Goal: Information Seeking & Learning: Learn about a topic

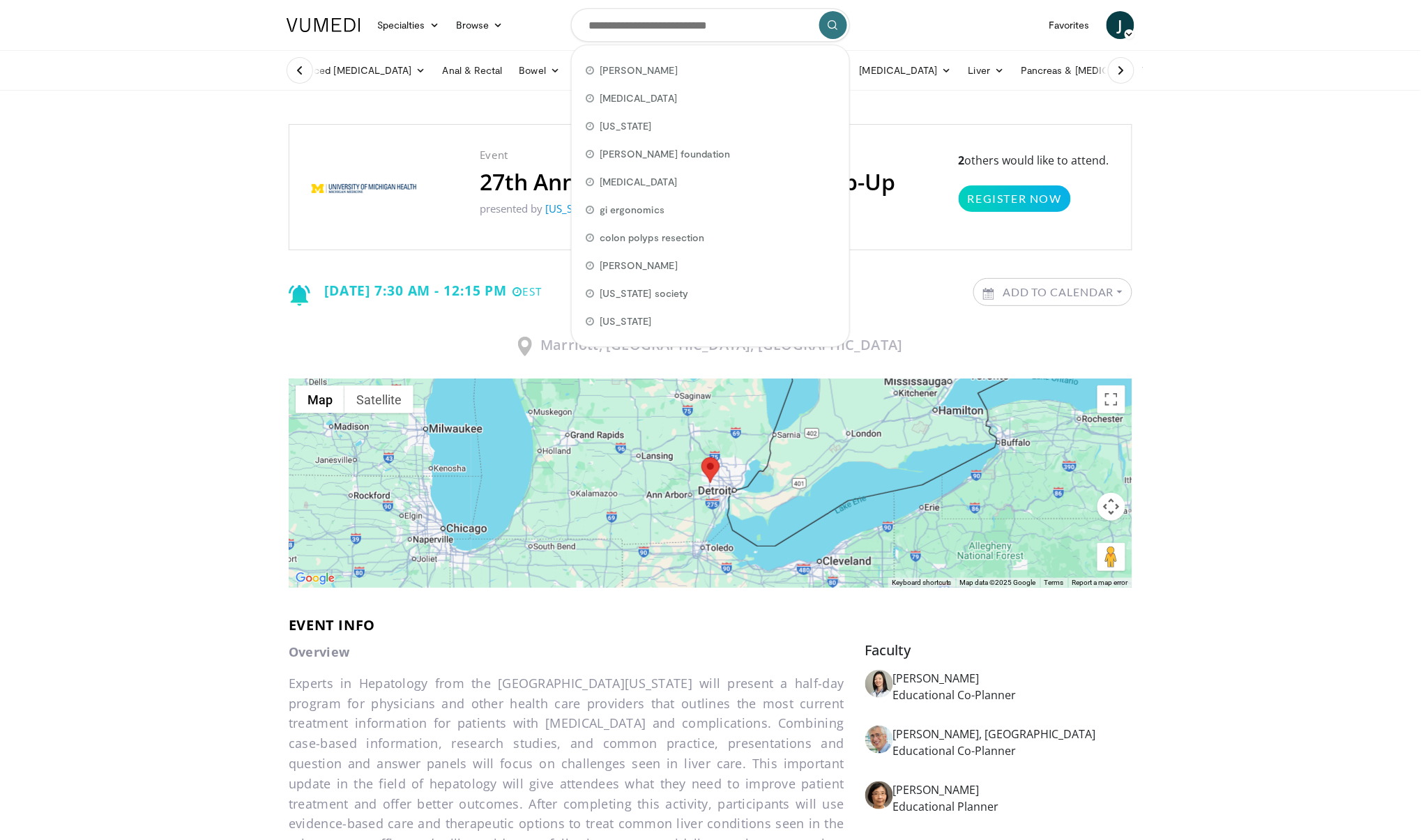
click at [639, 31] on input "Search topics, interventions" at bounding box center [710, 25] width 279 height 33
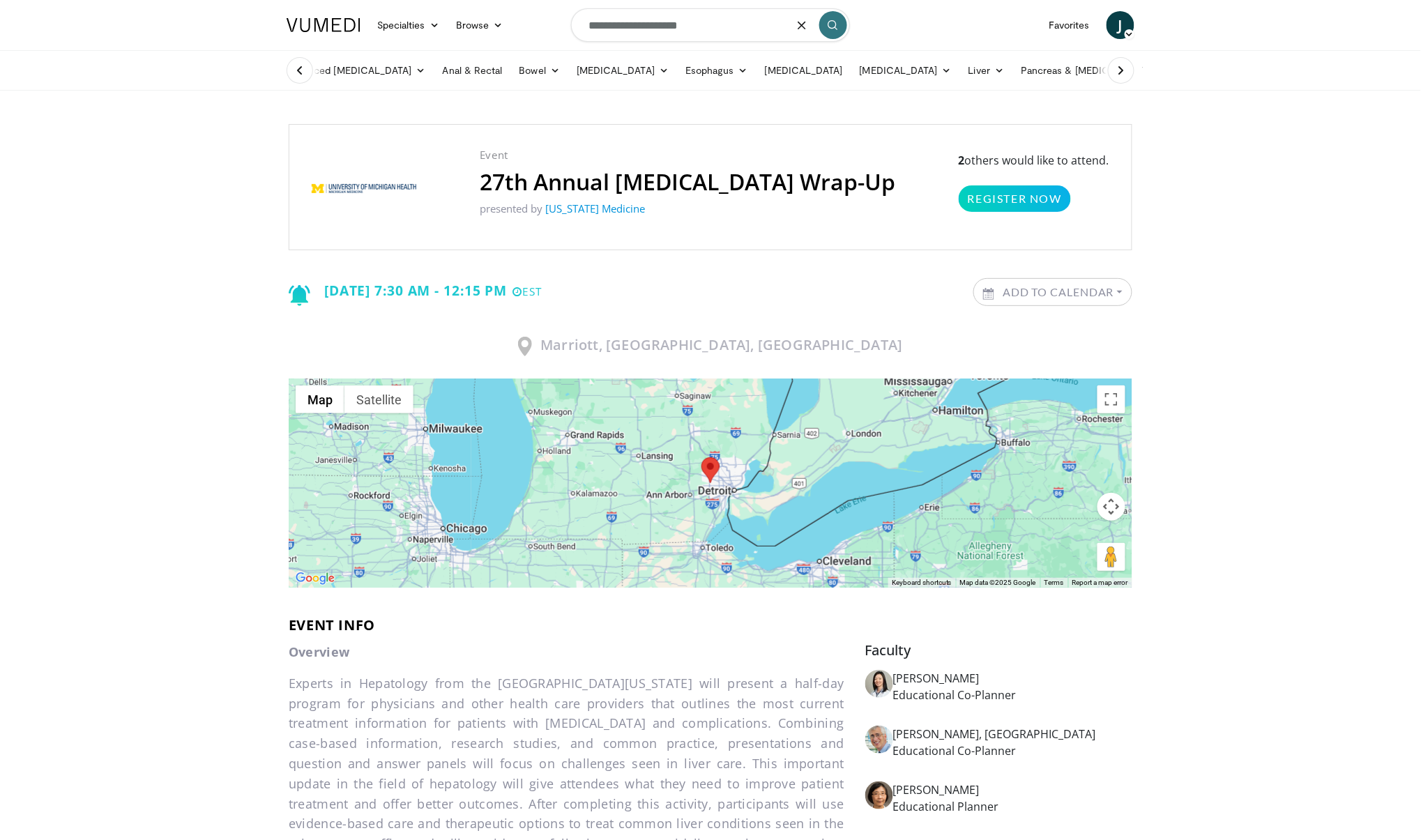
type input "**********"
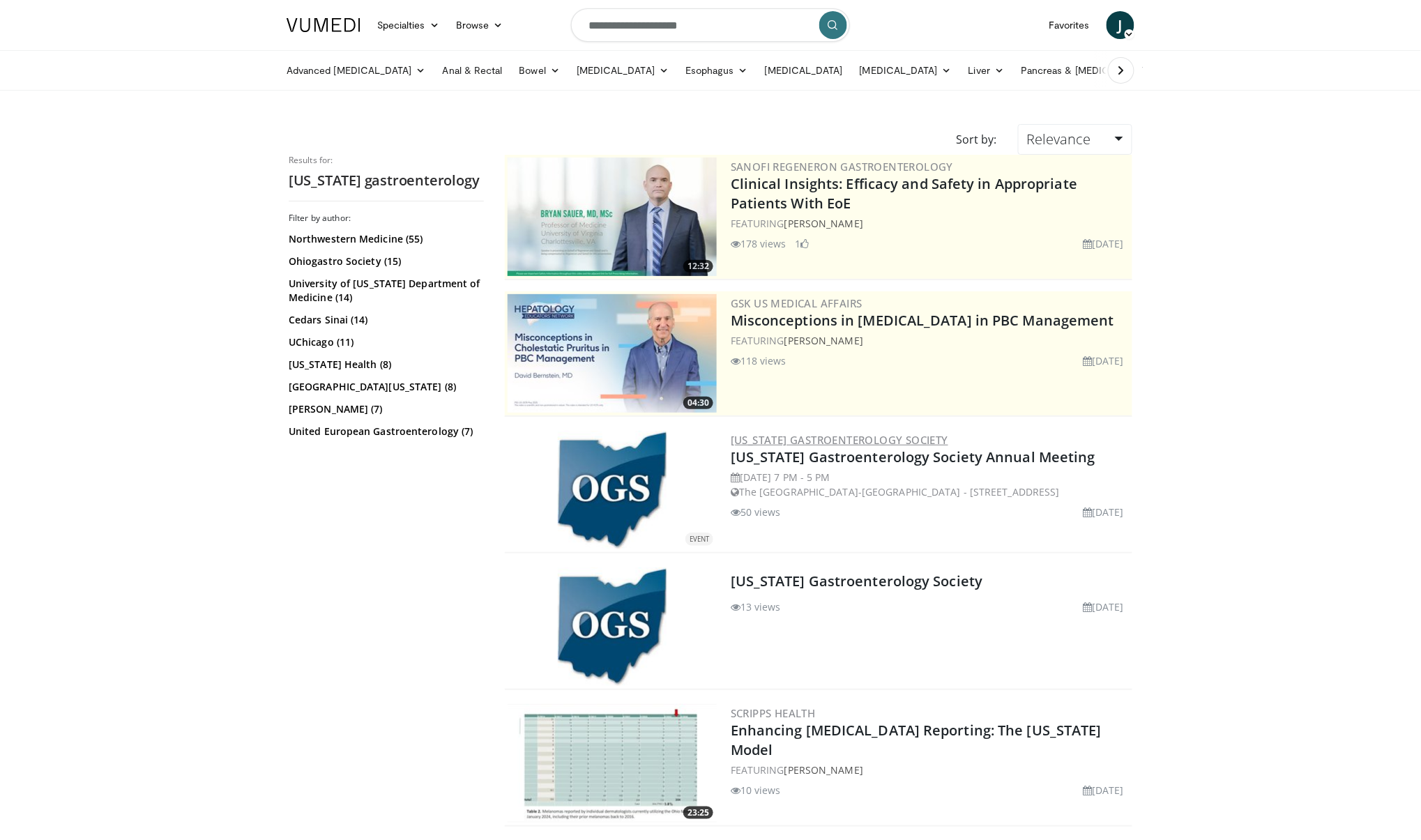
click at [806, 442] on link "[US_STATE] Gastroenterology Society" at bounding box center [839, 440] width 217 height 14
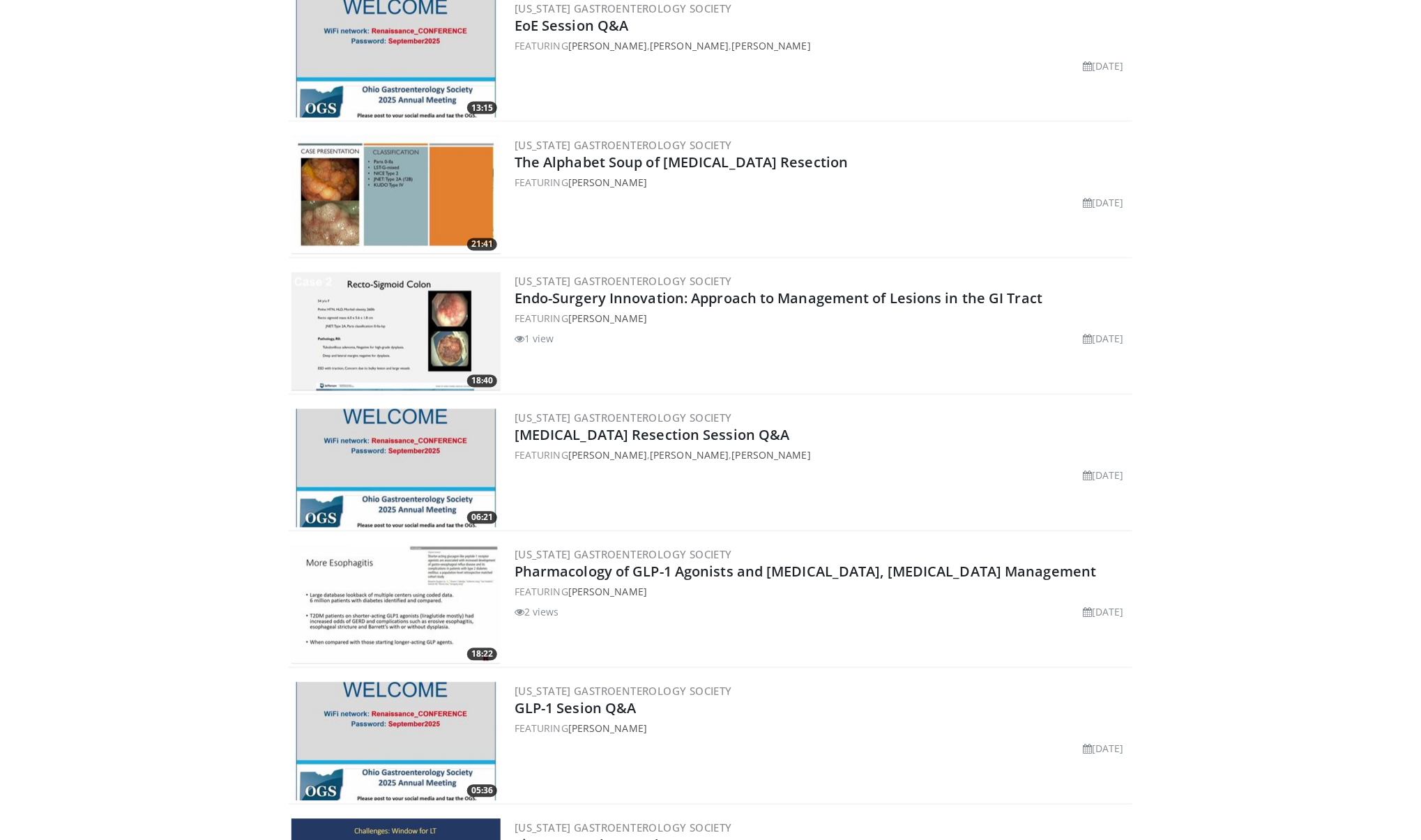
scroll to position [704, 0]
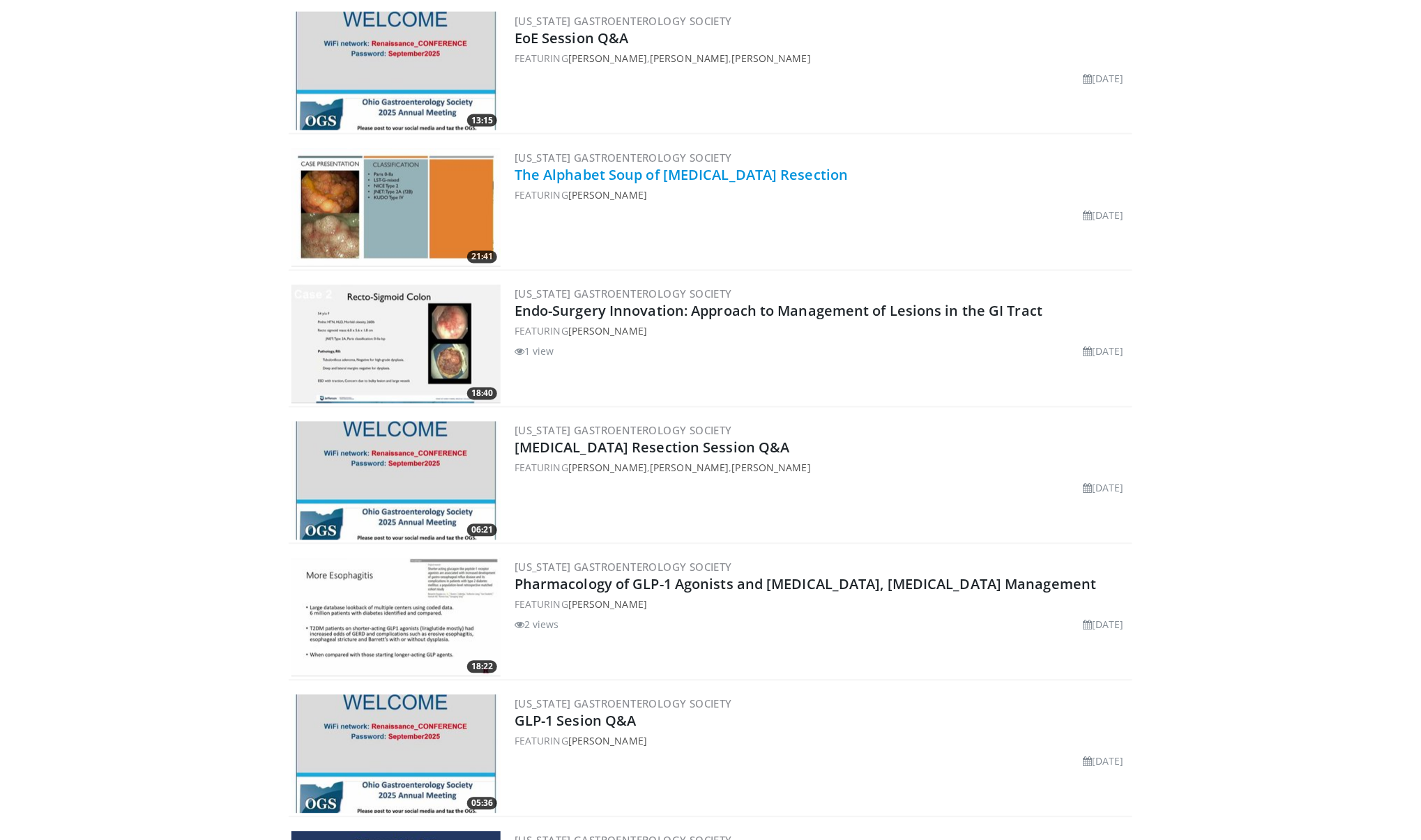
click at [557, 176] on link "The Alphabet Soup of [MEDICAL_DATA] Resection" at bounding box center [682, 174] width 334 height 19
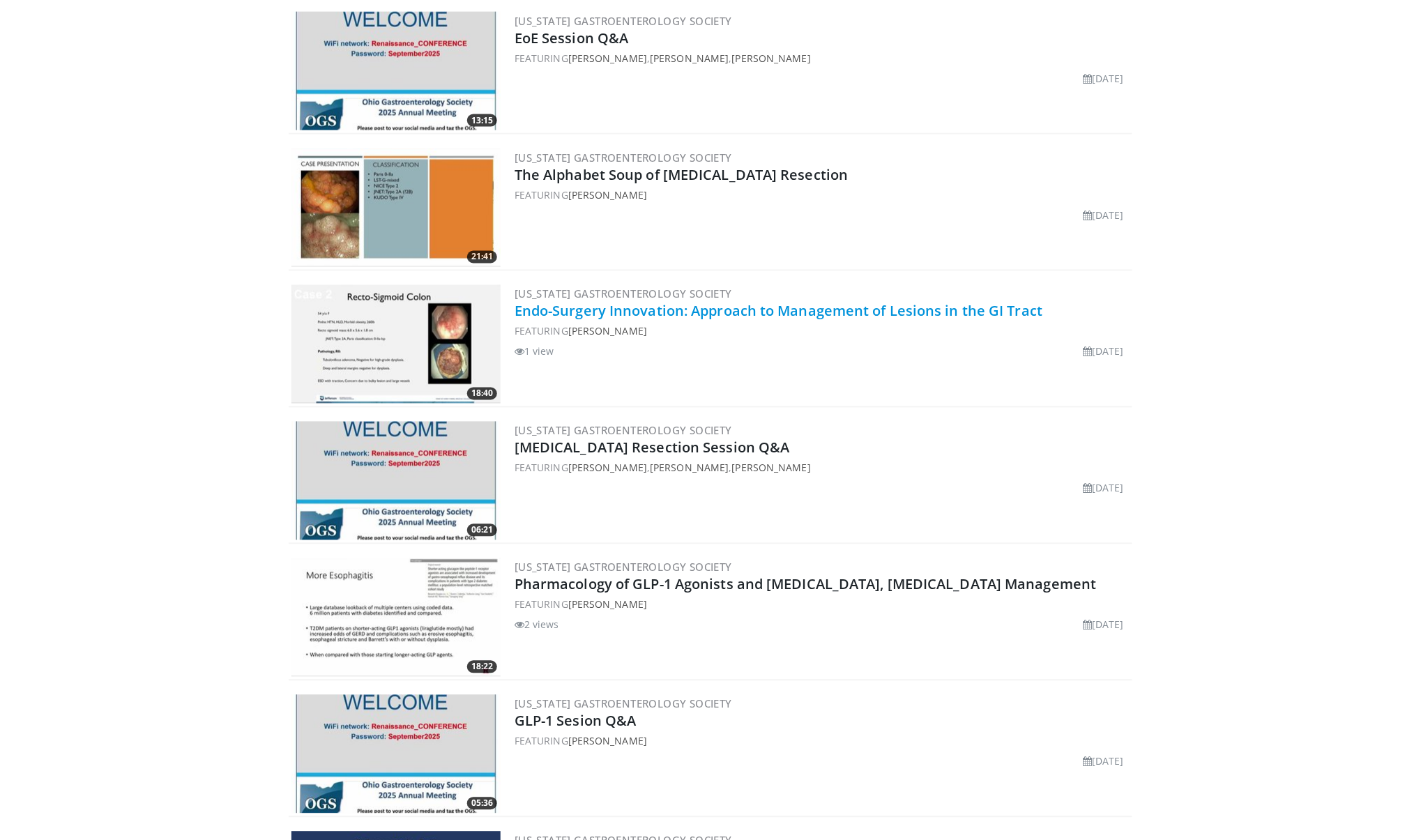
click at [624, 312] on link "Endo-Surgery Innovation: Approach to Management of Lesions in the GI Tract" at bounding box center [779, 311] width 528 height 19
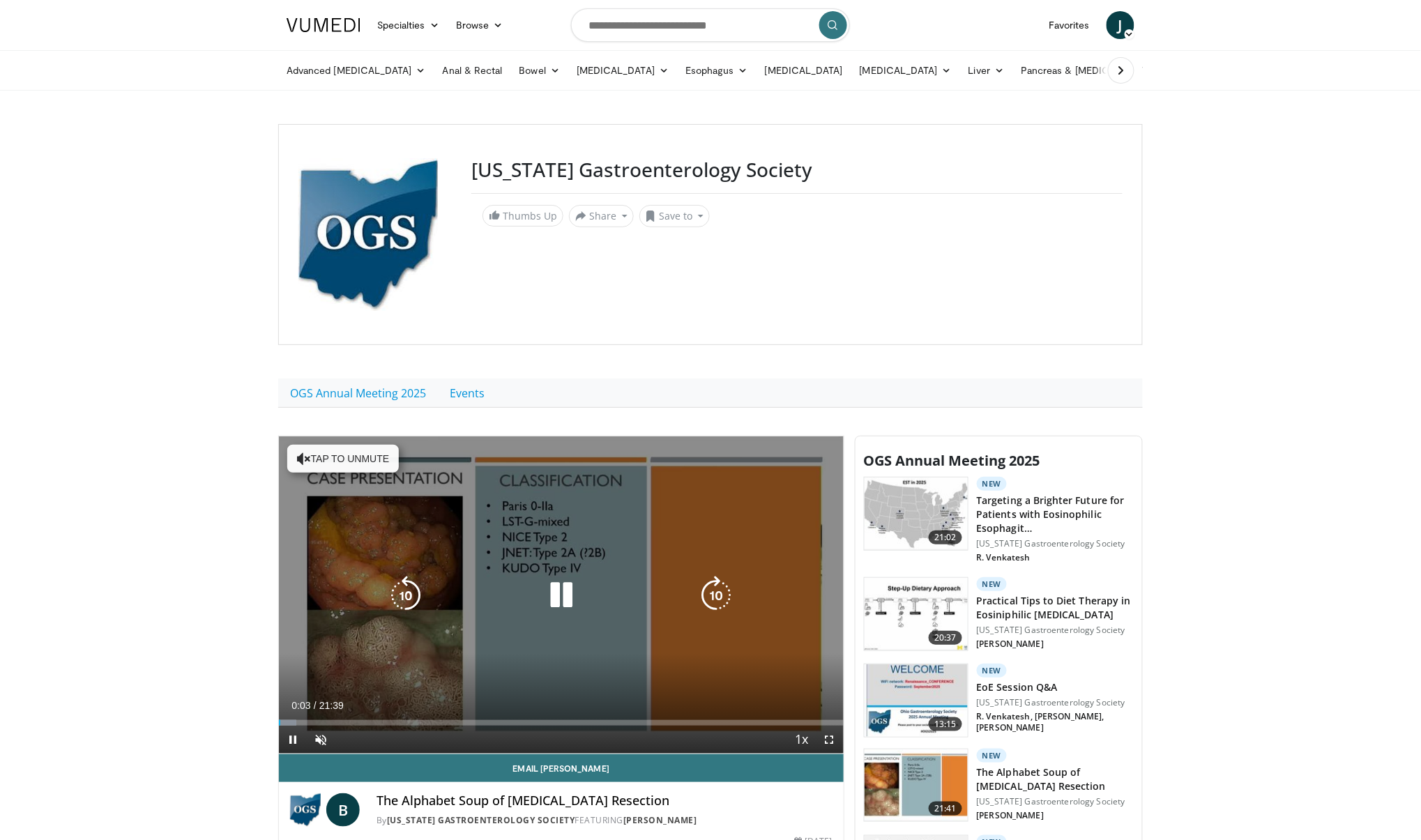
click at [365, 455] on button "Tap to unmute" at bounding box center [343, 458] width 111 height 28
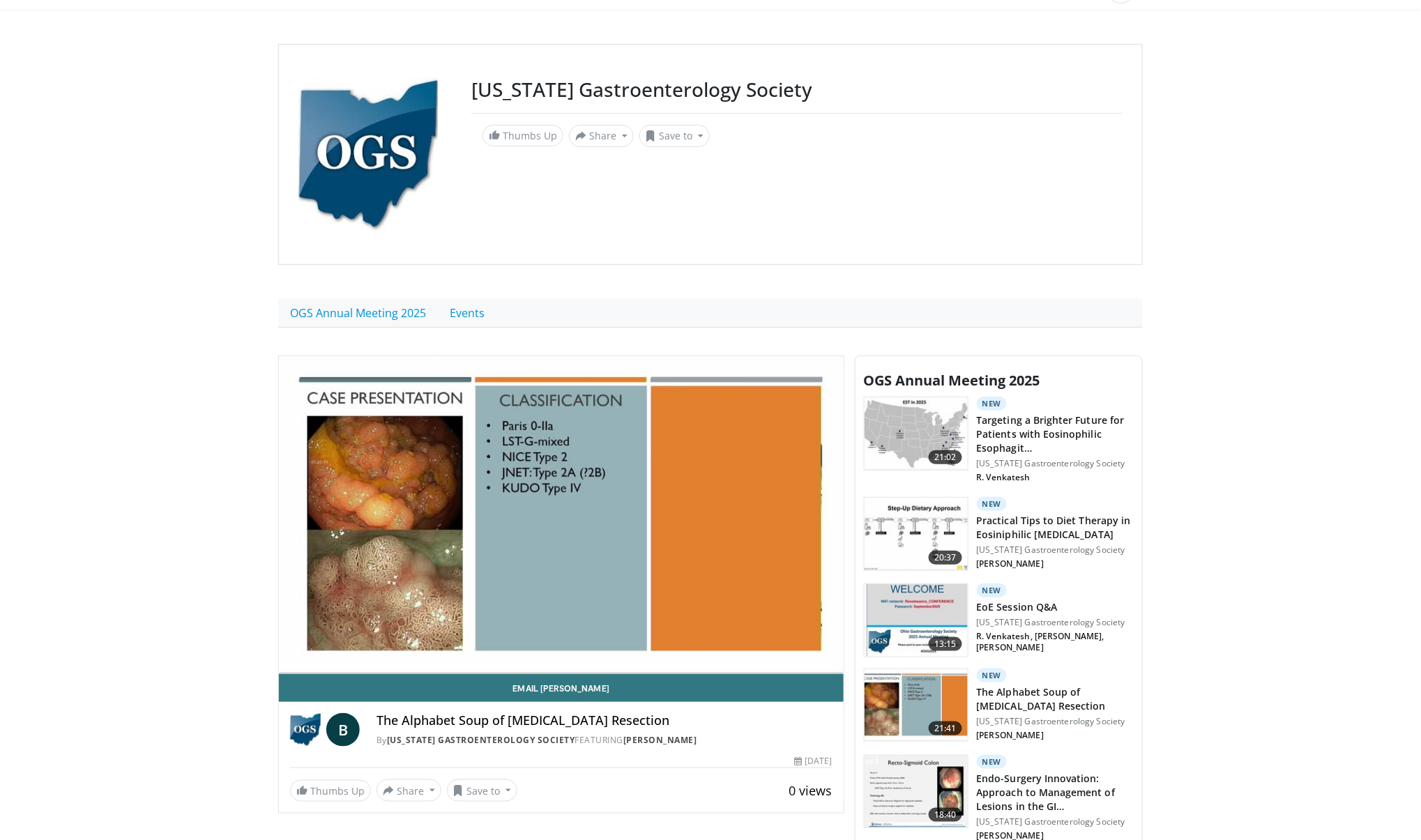
scroll to position [82, 0]
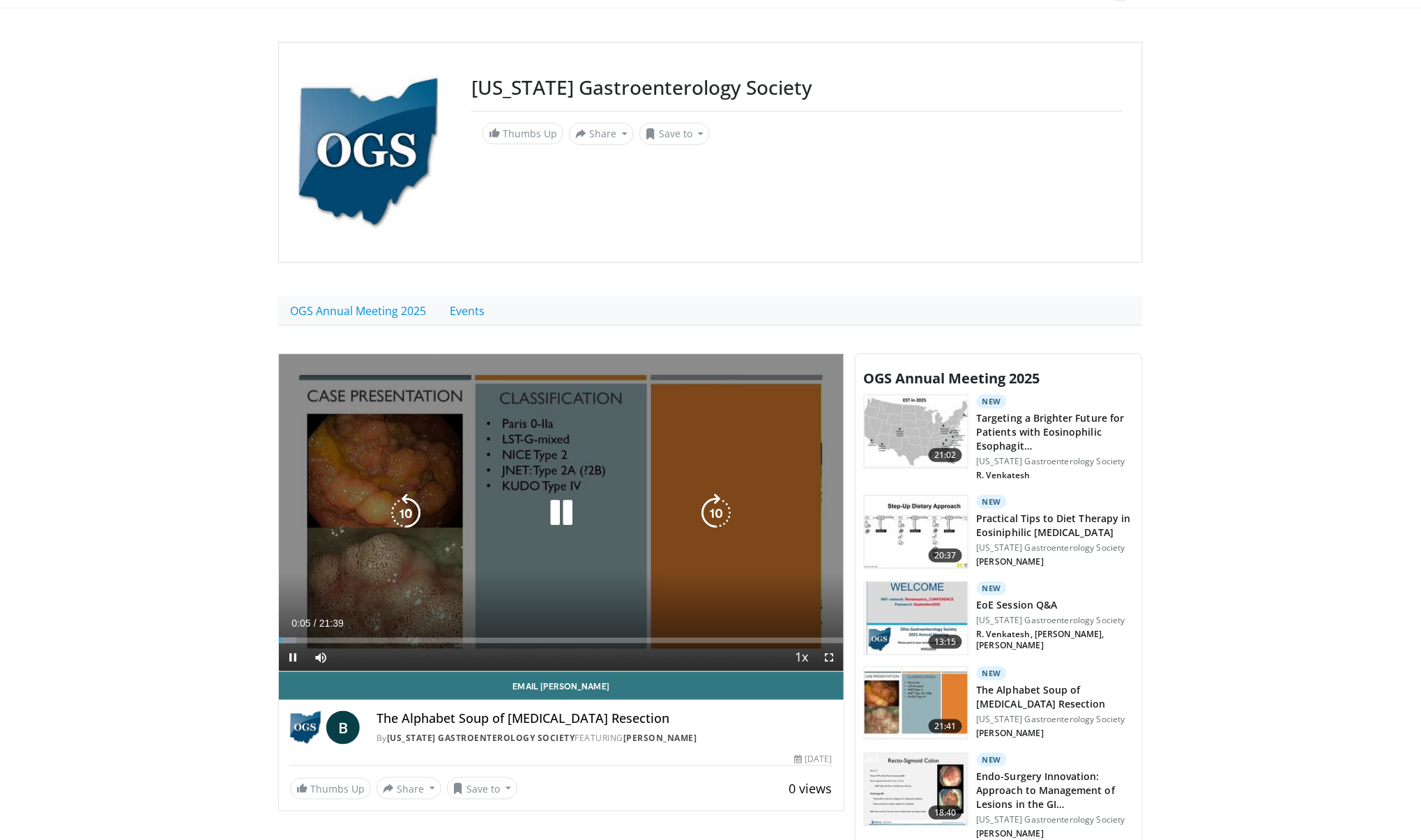
click at [405, 517] on icon "Video Player" at bounding box center [405, 513] width 39 height 39
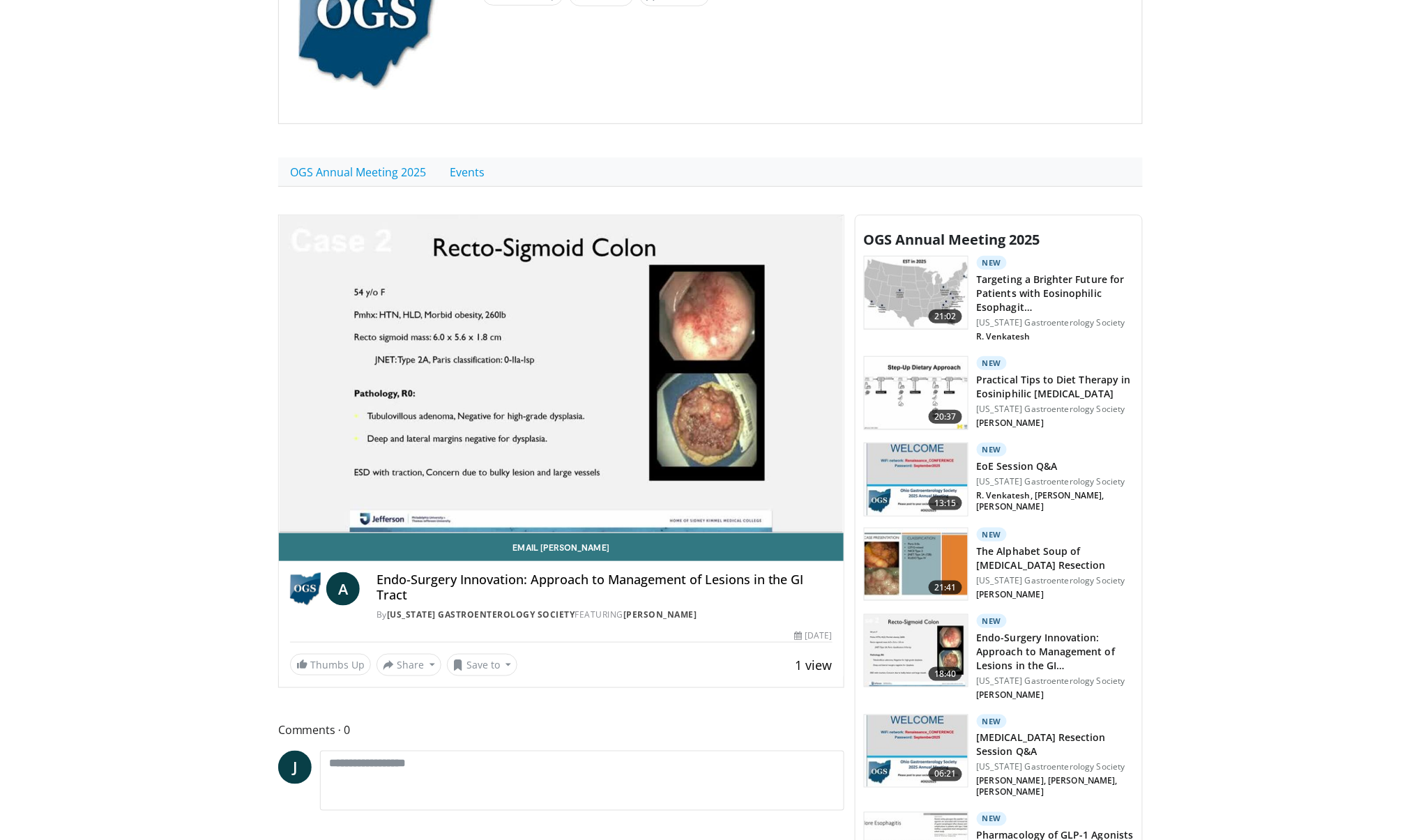
scroll to position [225, 0]
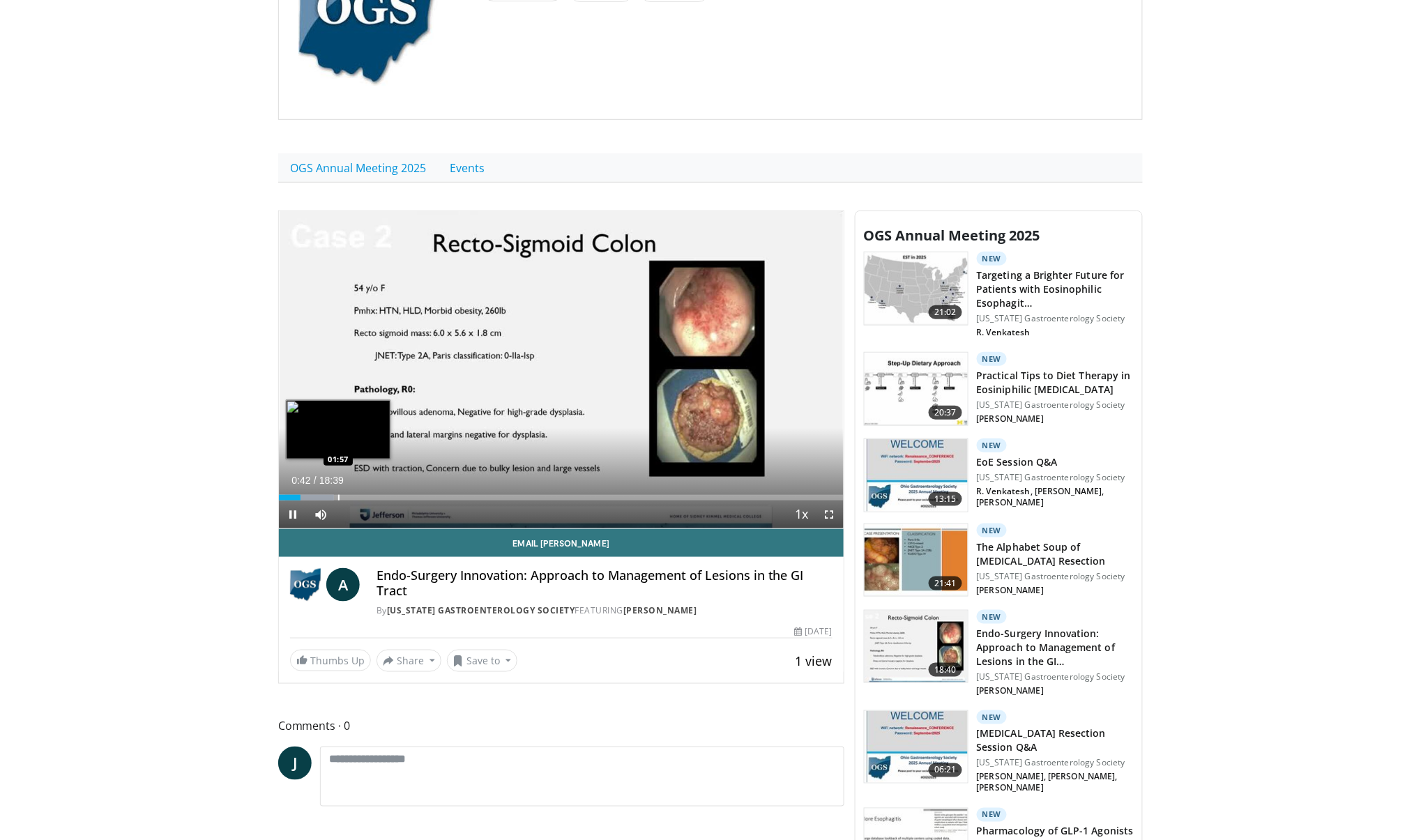
click at [339, 498] on div "Progress Bar" at bounding box center [339, 497] width 2 height 5
click at [395, 495] on div "Progress Bar" at bounding box center [396, 497] width 2 height 5
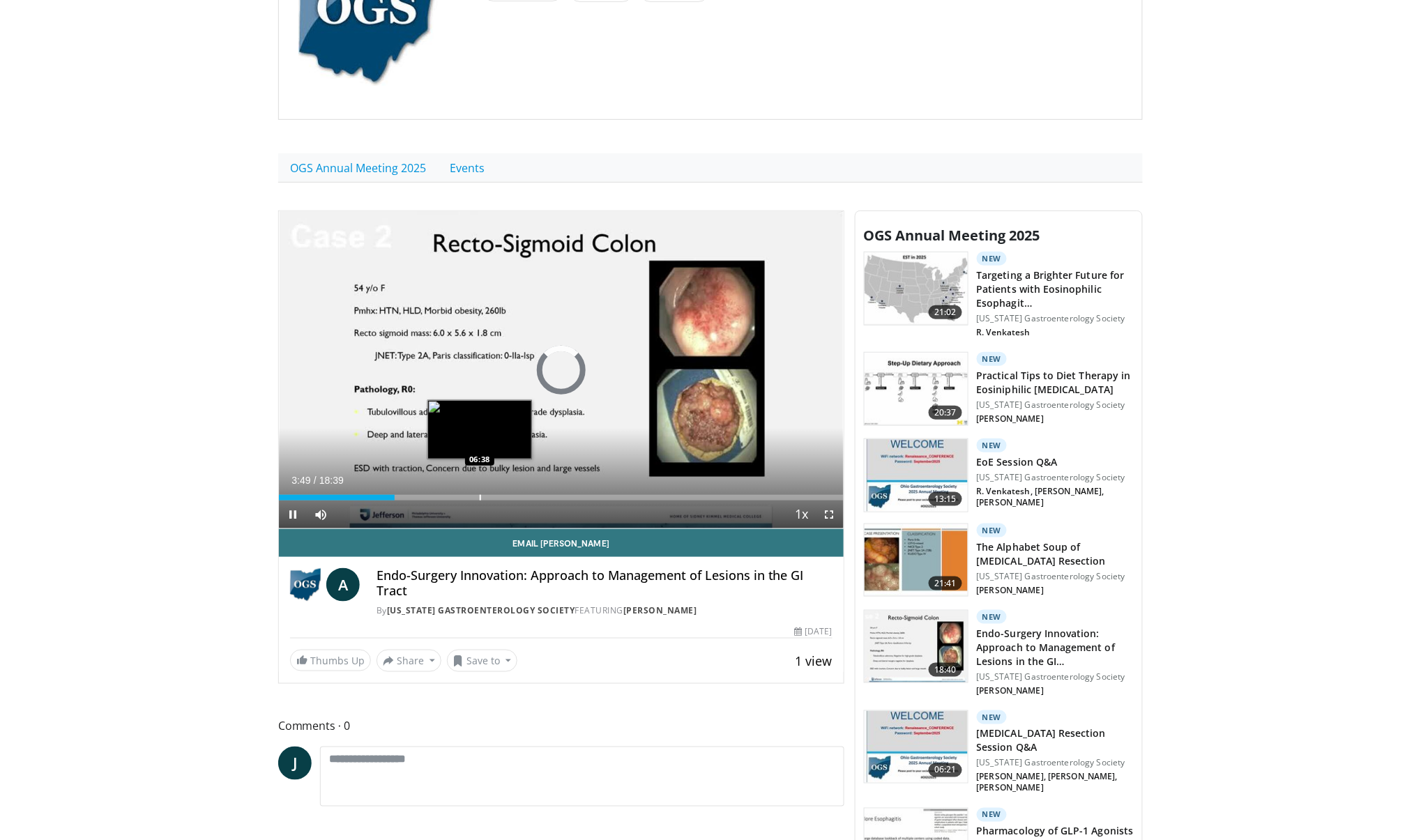
click at [480, 496] on div "Progress Bar" at bounding box center [481, 497] width 2 height 5
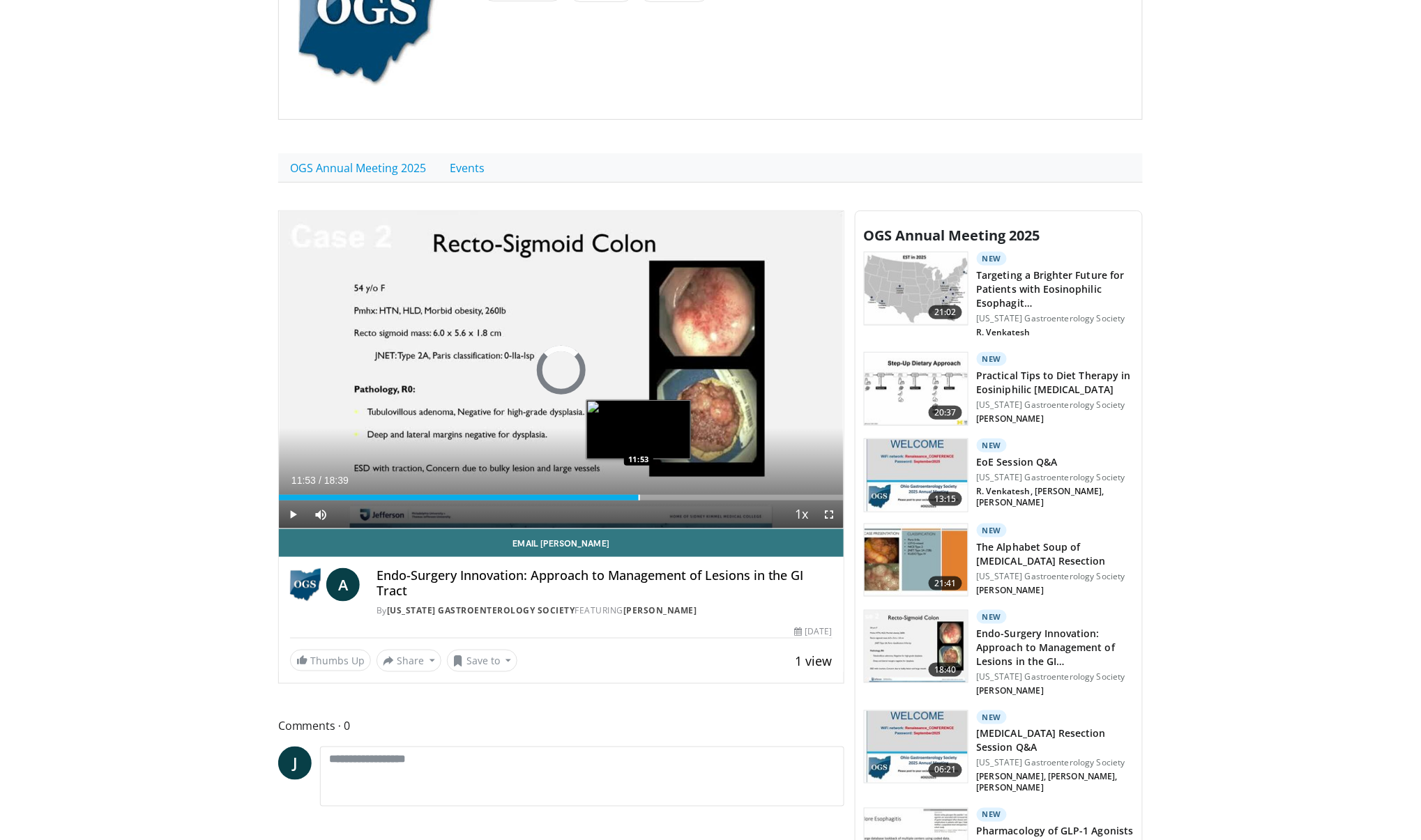
click at [639, 494] on div "Loaded : 0.00% 11:53 11:53" at bounding box center [561, 494] width 565 height 14
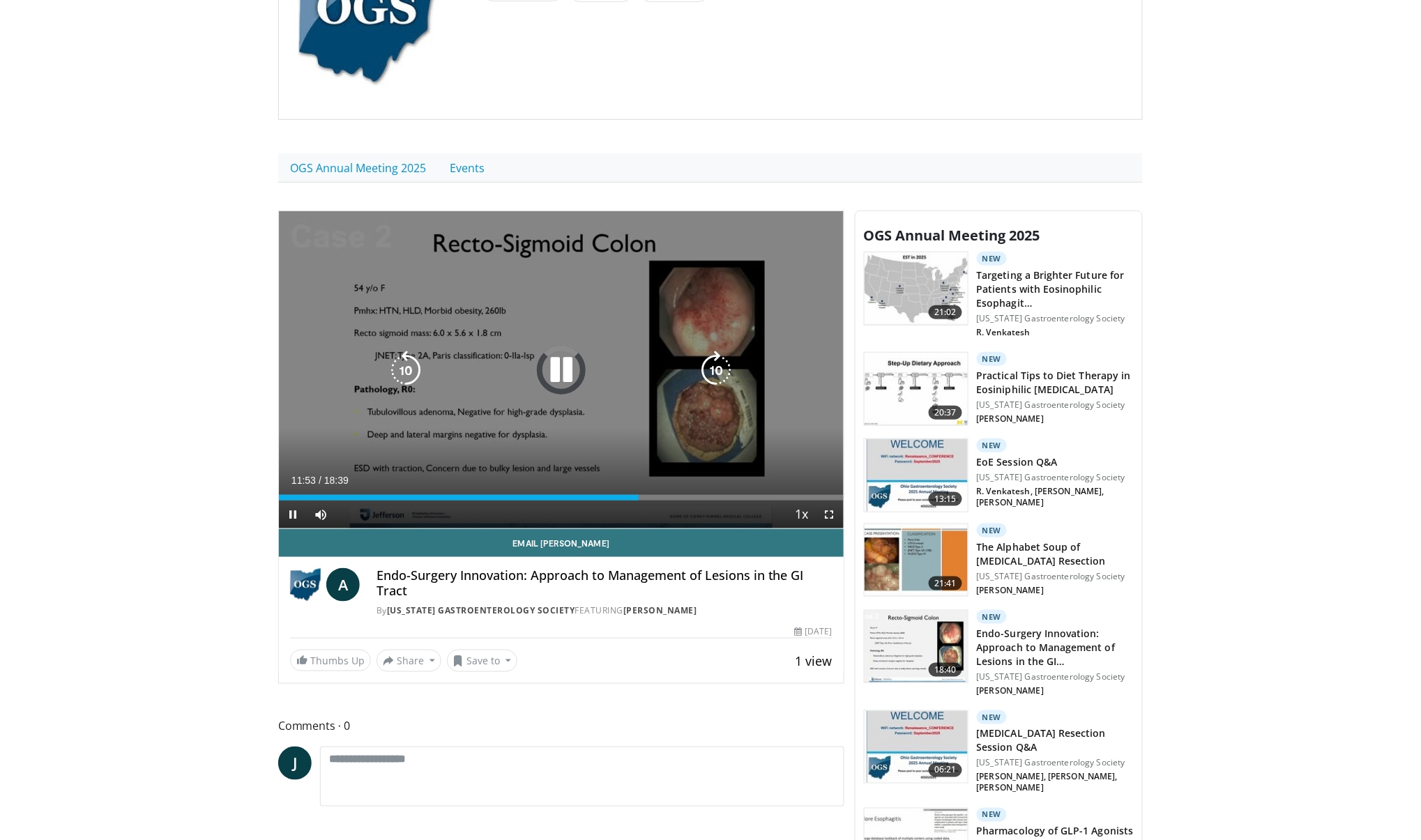
click at [563, 352] on icon "Video Player" at bounding box center [561, 370] width 39 height 39
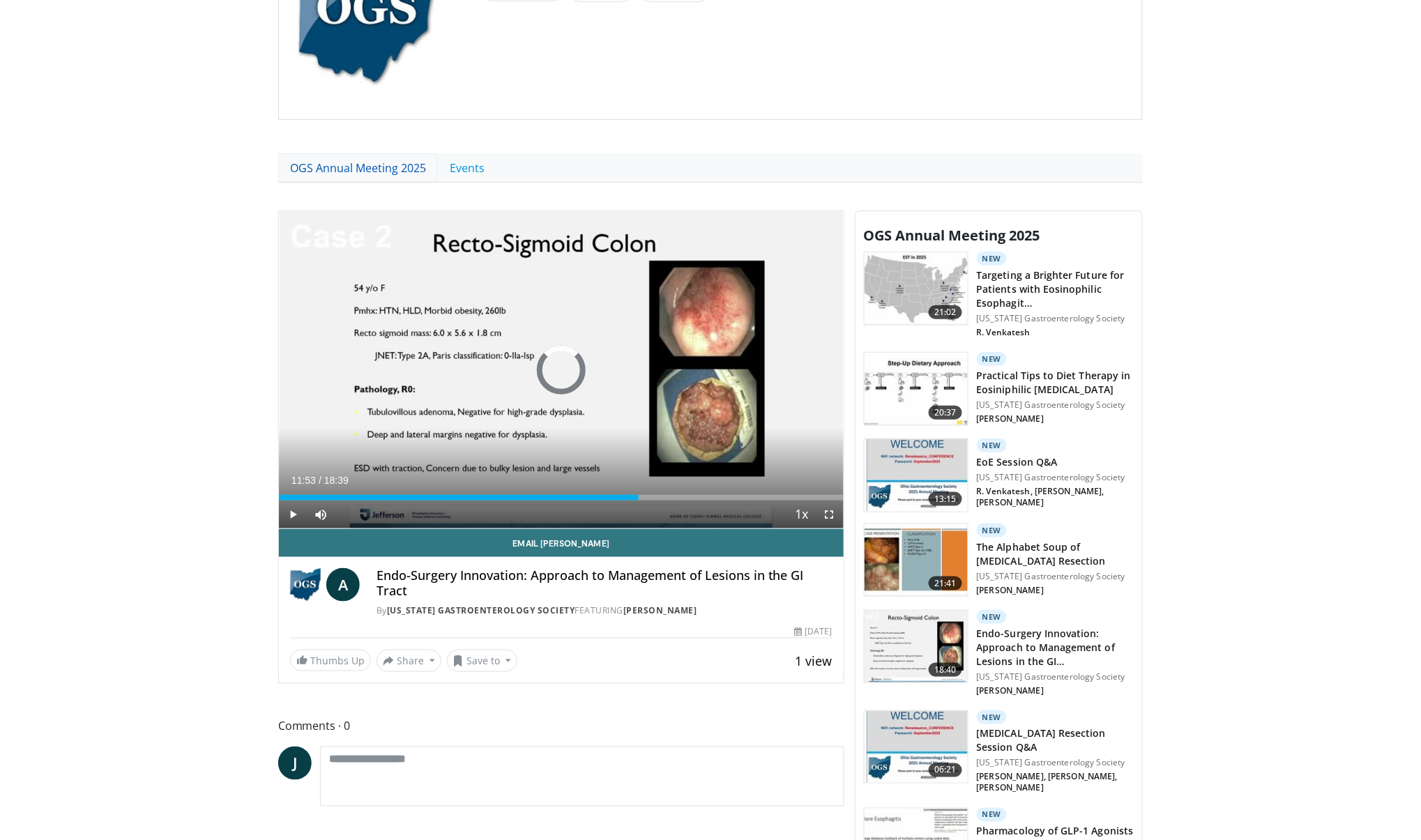
click at [363, 167] on link "OGS Annual Meeting 2025" at bounding box center [358, 168] width 159 height 29
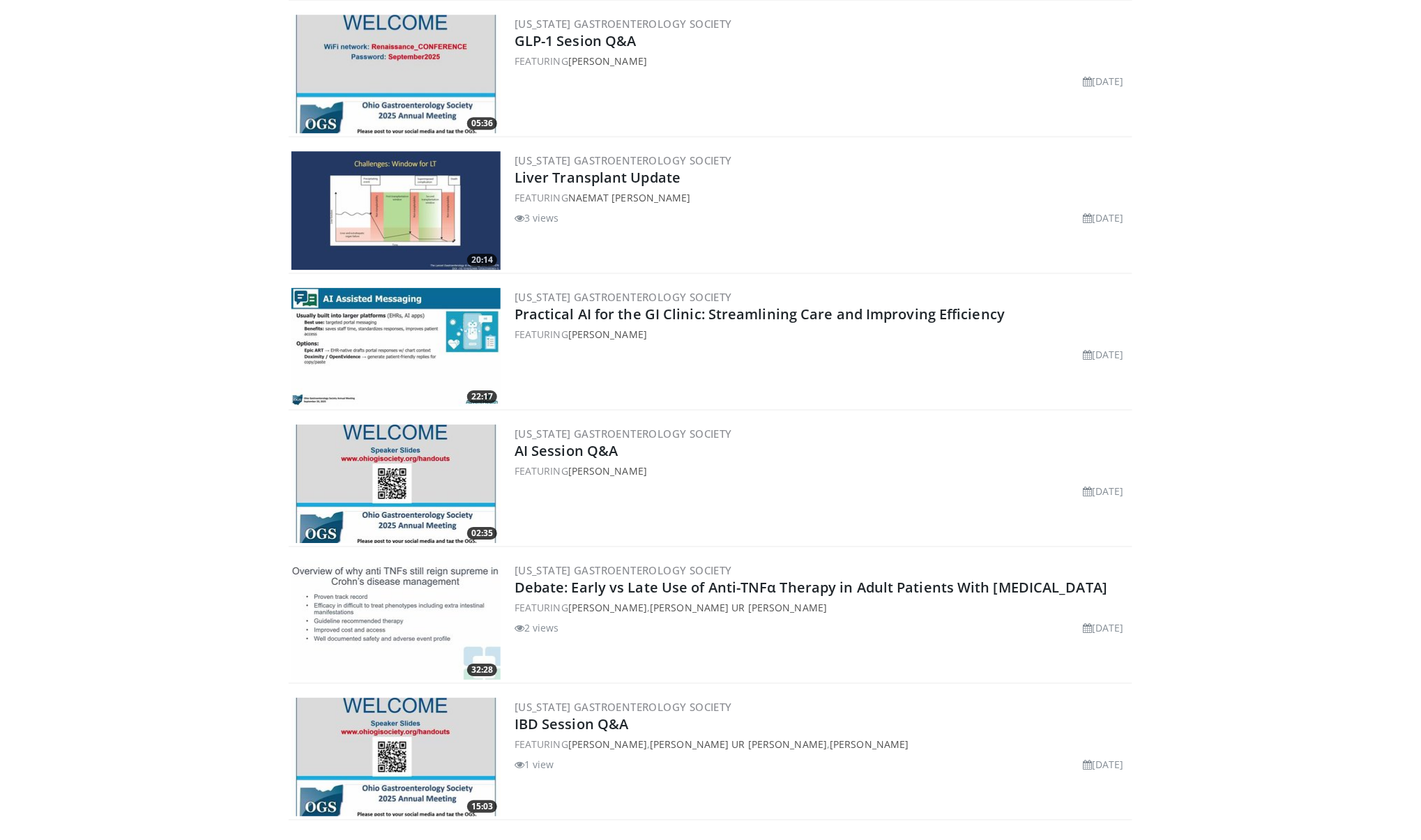
scroll to position [1474, 0]
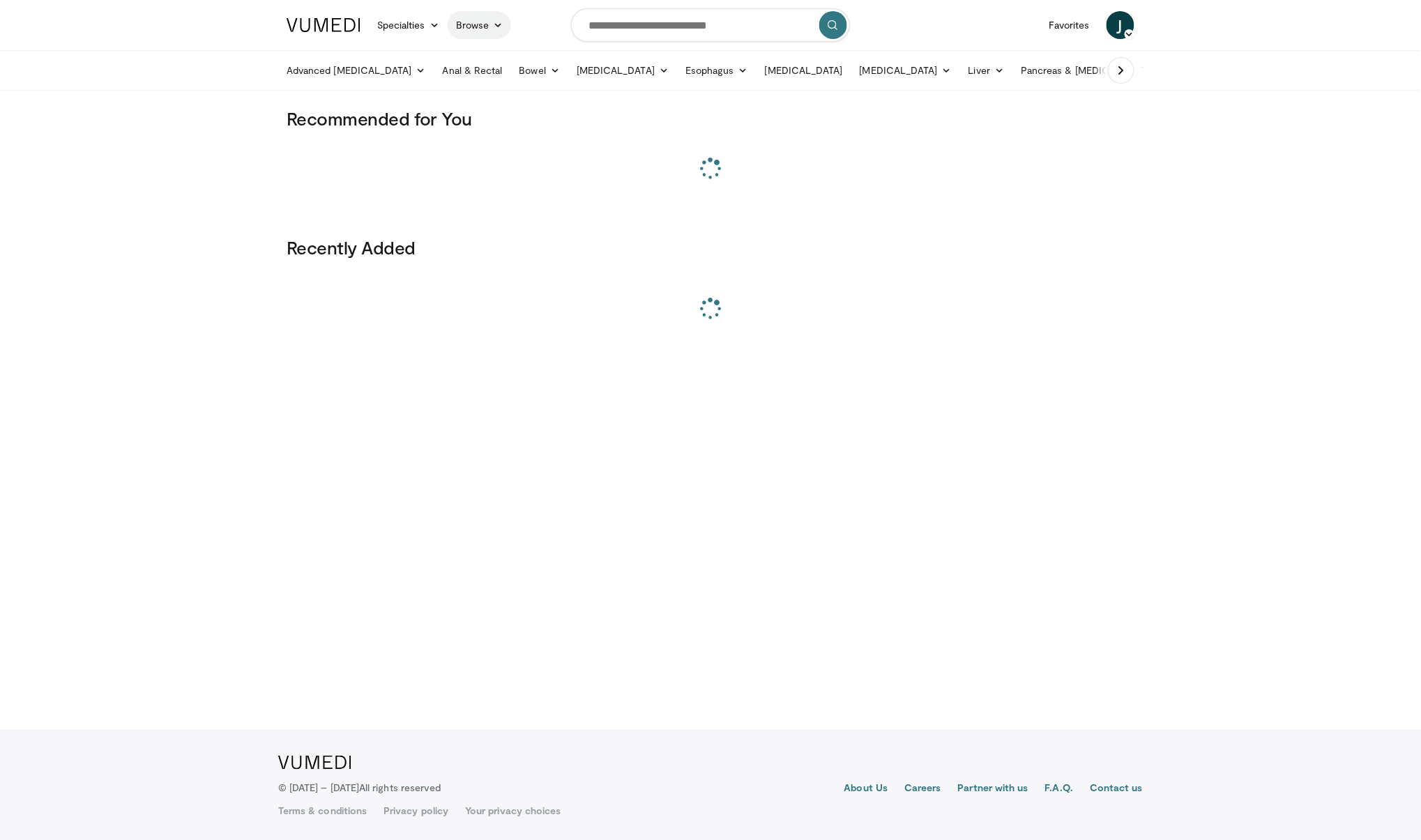
click at [501, 24] on icon at bounding box center [497, 25] width 10 height 10
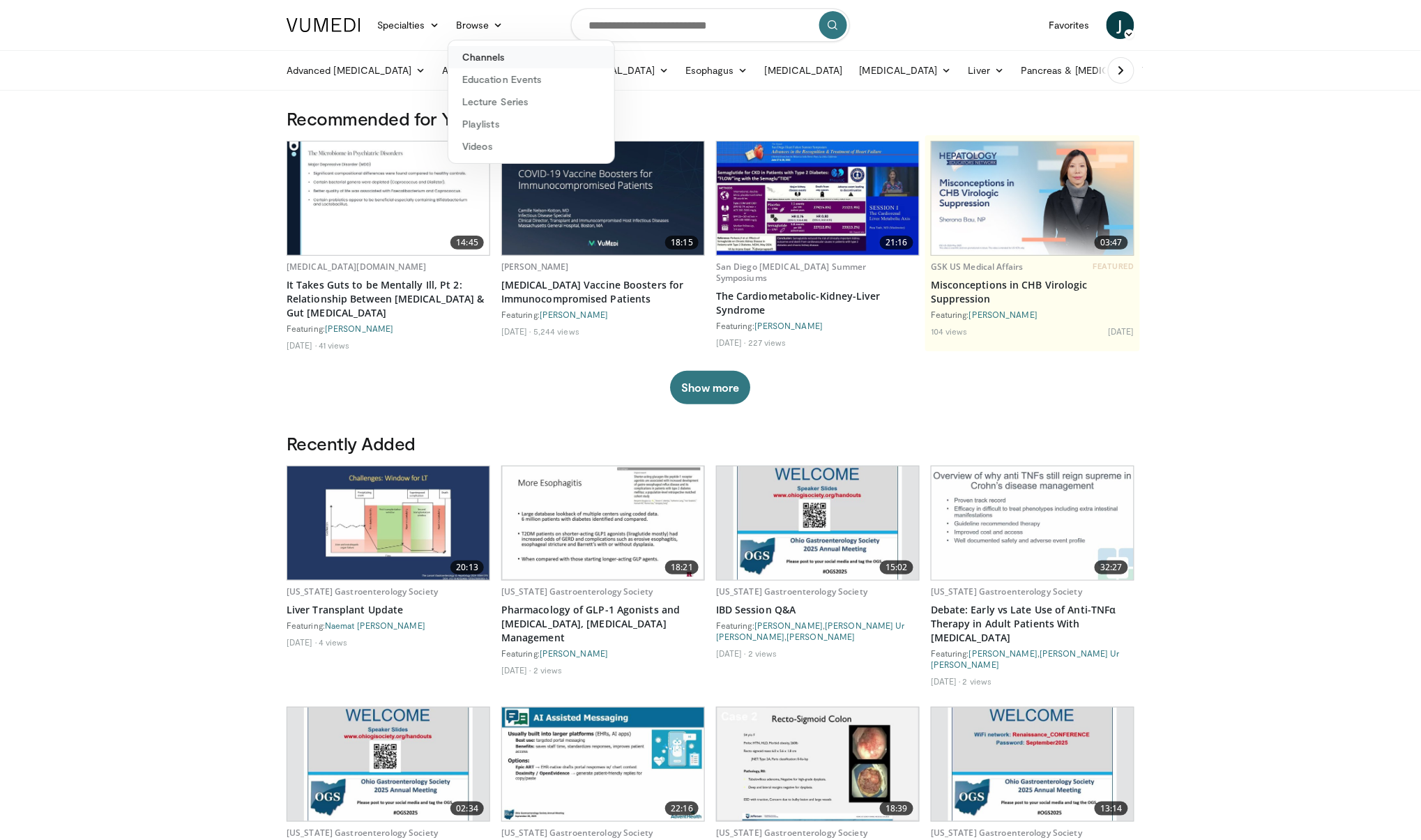
click at [491, 59] on link "Channels" at bounding box center [531, 57] width 166 height 23
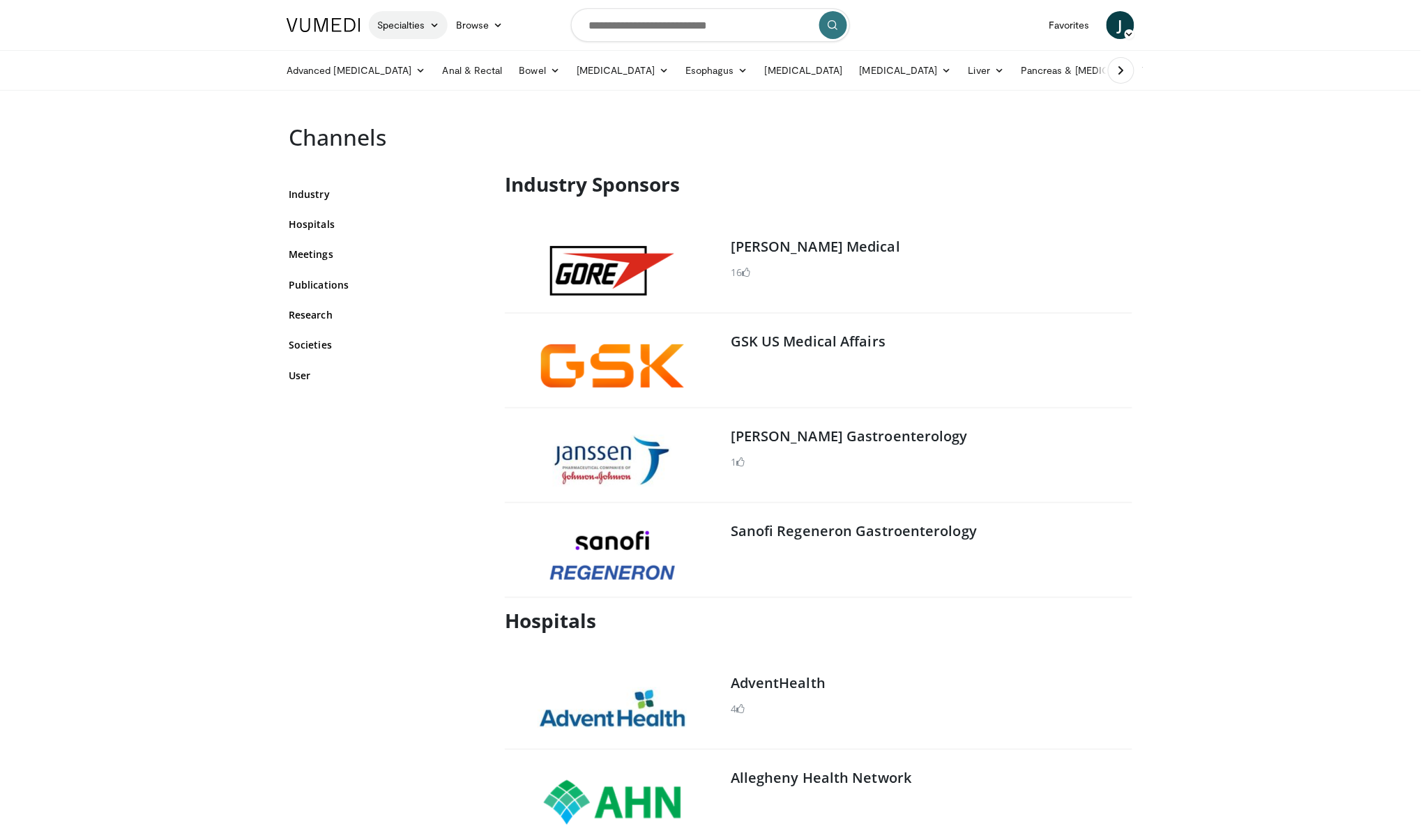
click at [420, 30] on link "Specialties" at bounding box center [408, 25] width 79 height 28
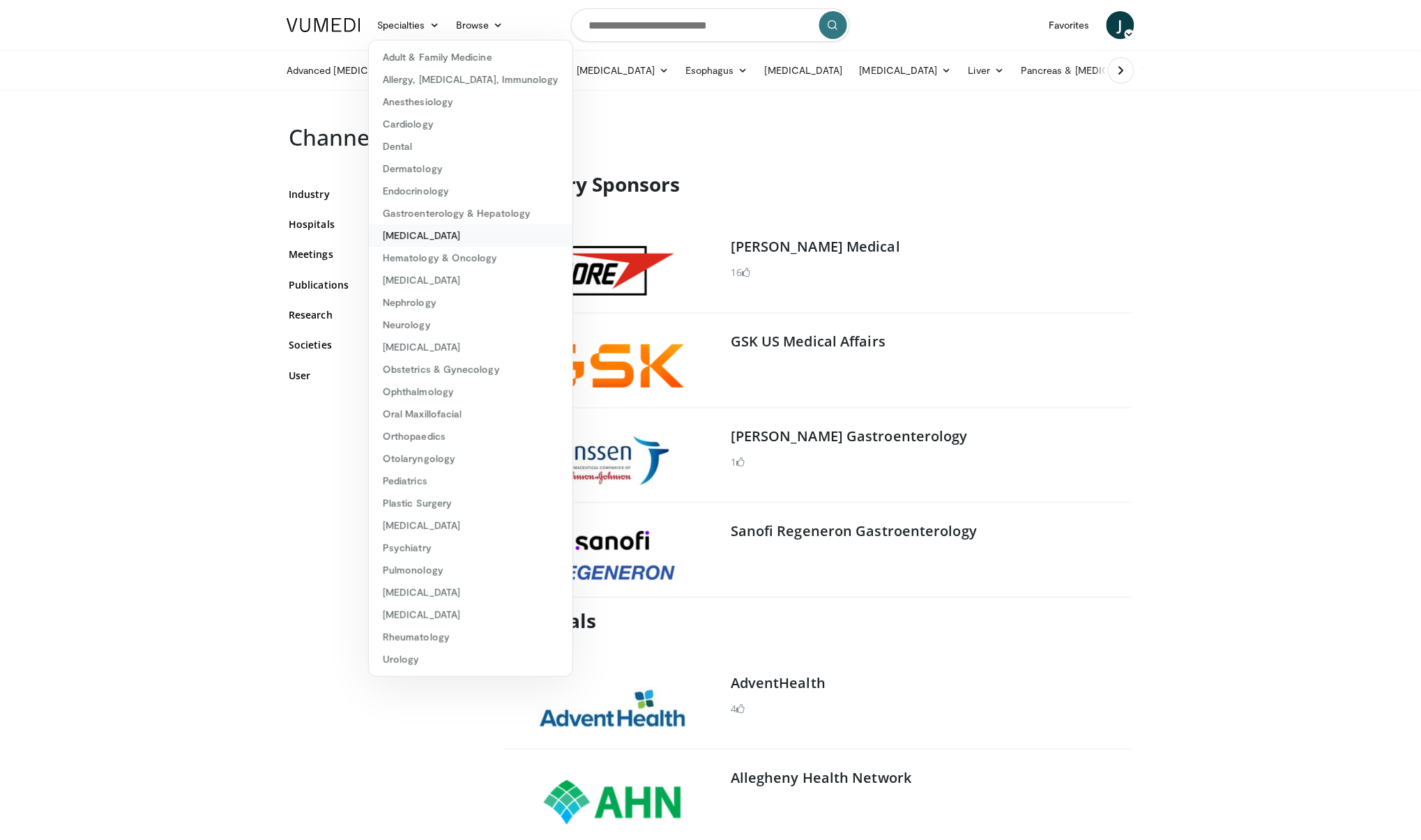
click at [430, 234] on link "[MEDICAL_DATA]" at bounding box center [470, 235] width 204 height 23
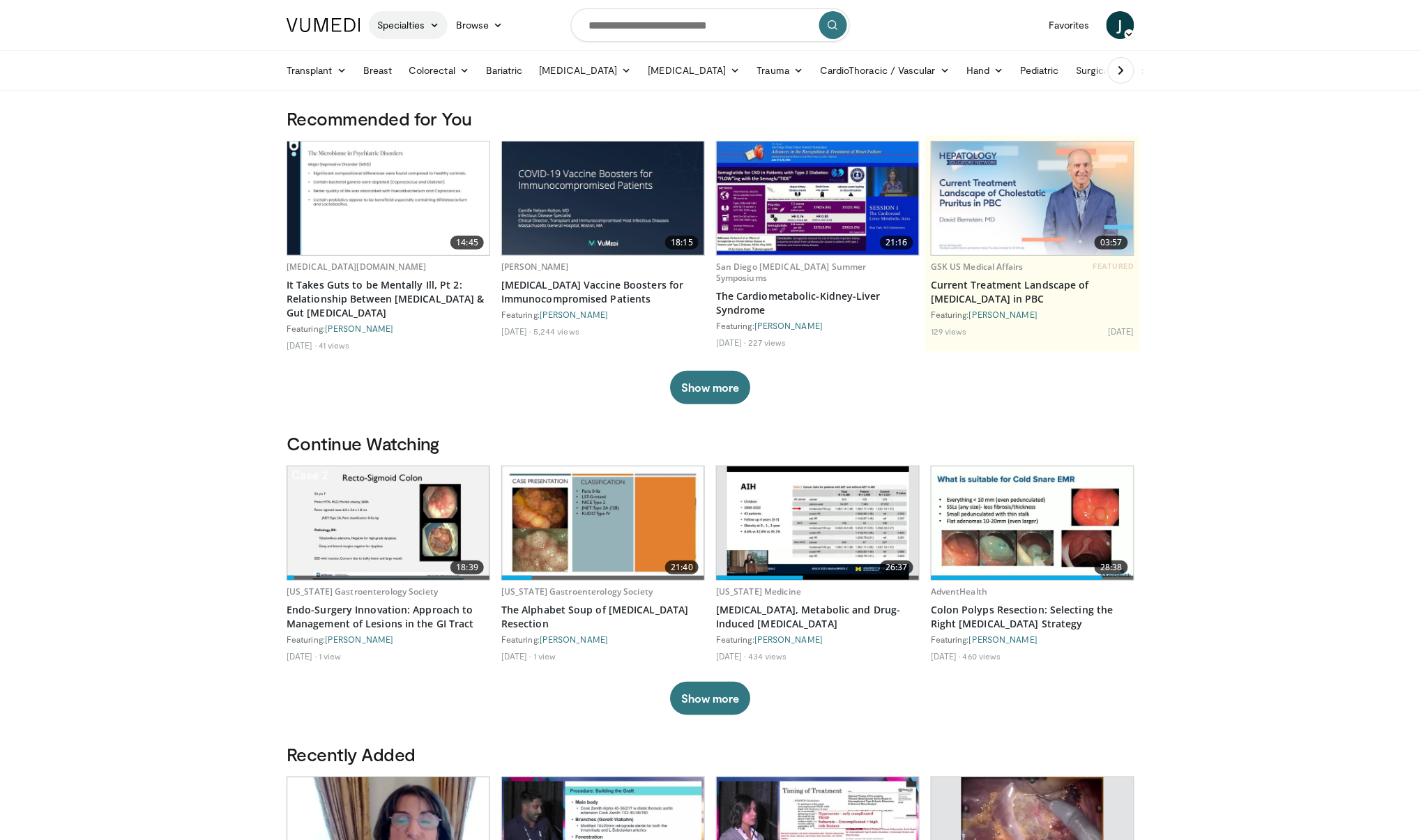
click at [420, 26] on link "Specialties" at bounding box center [408, 25] width 79 height 28
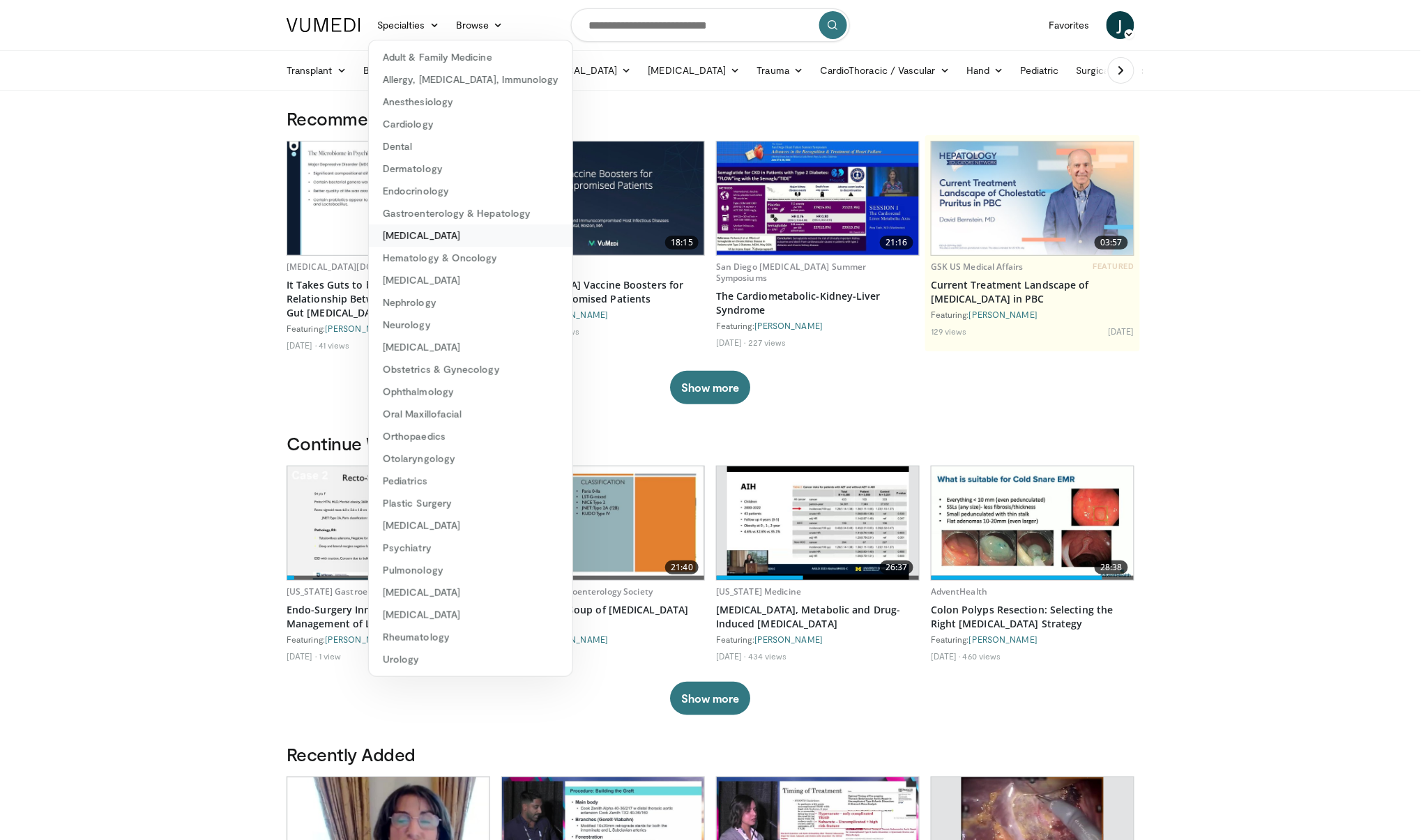
click at [430, 233] on link "[MEDICAL_DATA]" at bounding box center [470, 235] width 204 height 23
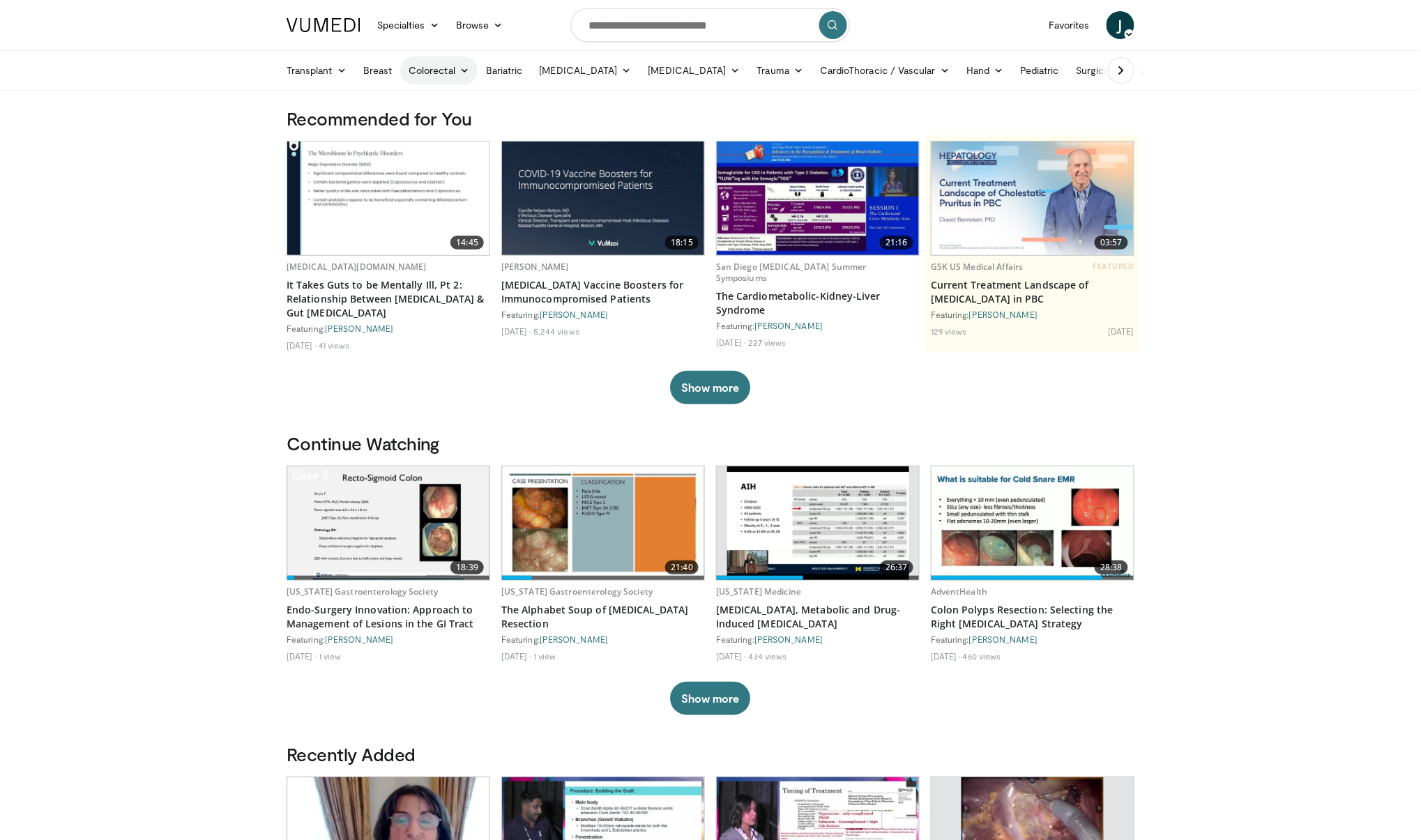
click at [451, 71] on link "Colorectal" at bounding box center [439, 70] width 77 height 28
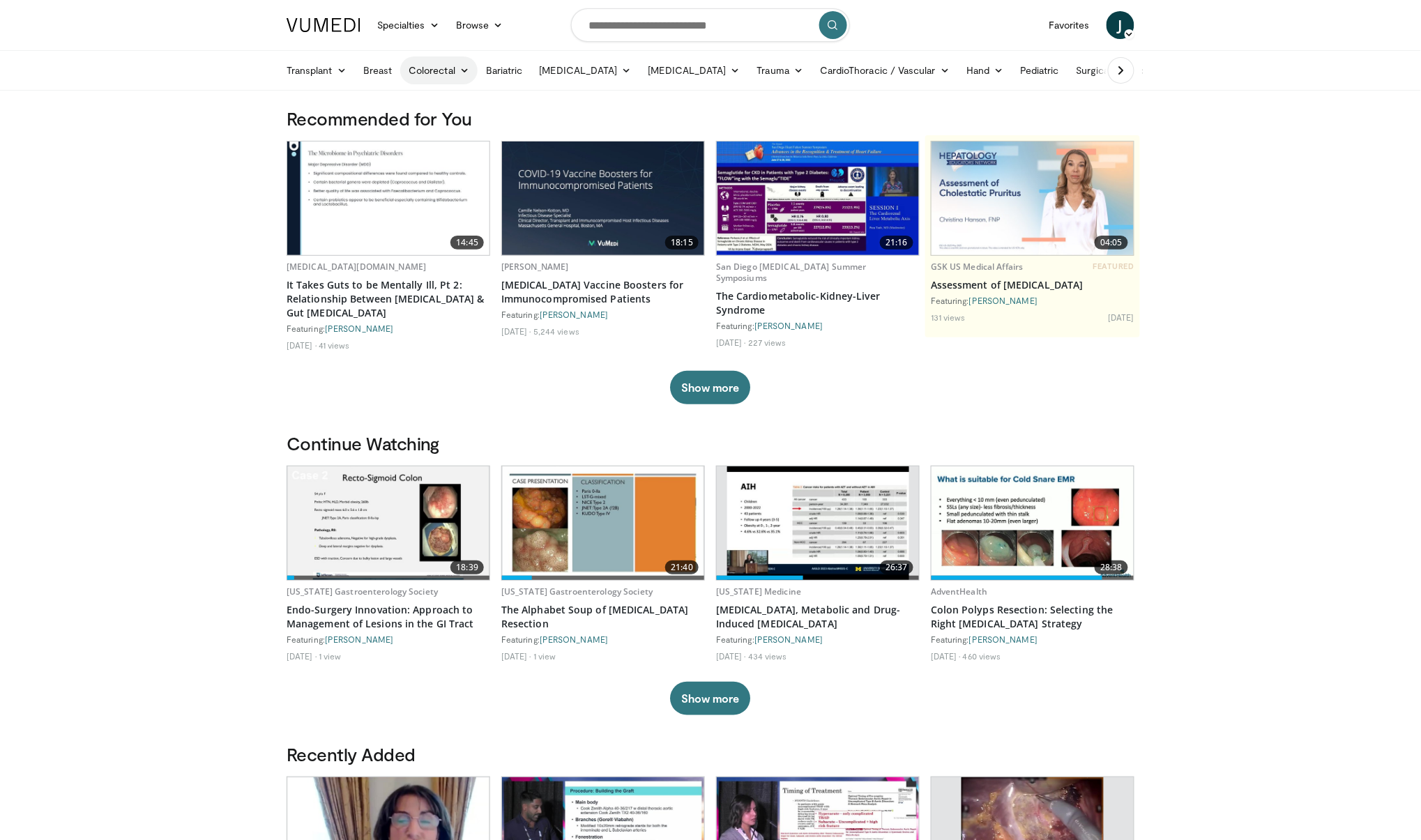
click at [445, 71] on link "Colorectal" at bounding box center [439, 70] width 77 height 28
click at [440, 124] on link "Colon" at bounding box center [484, 126] width 166 height 23
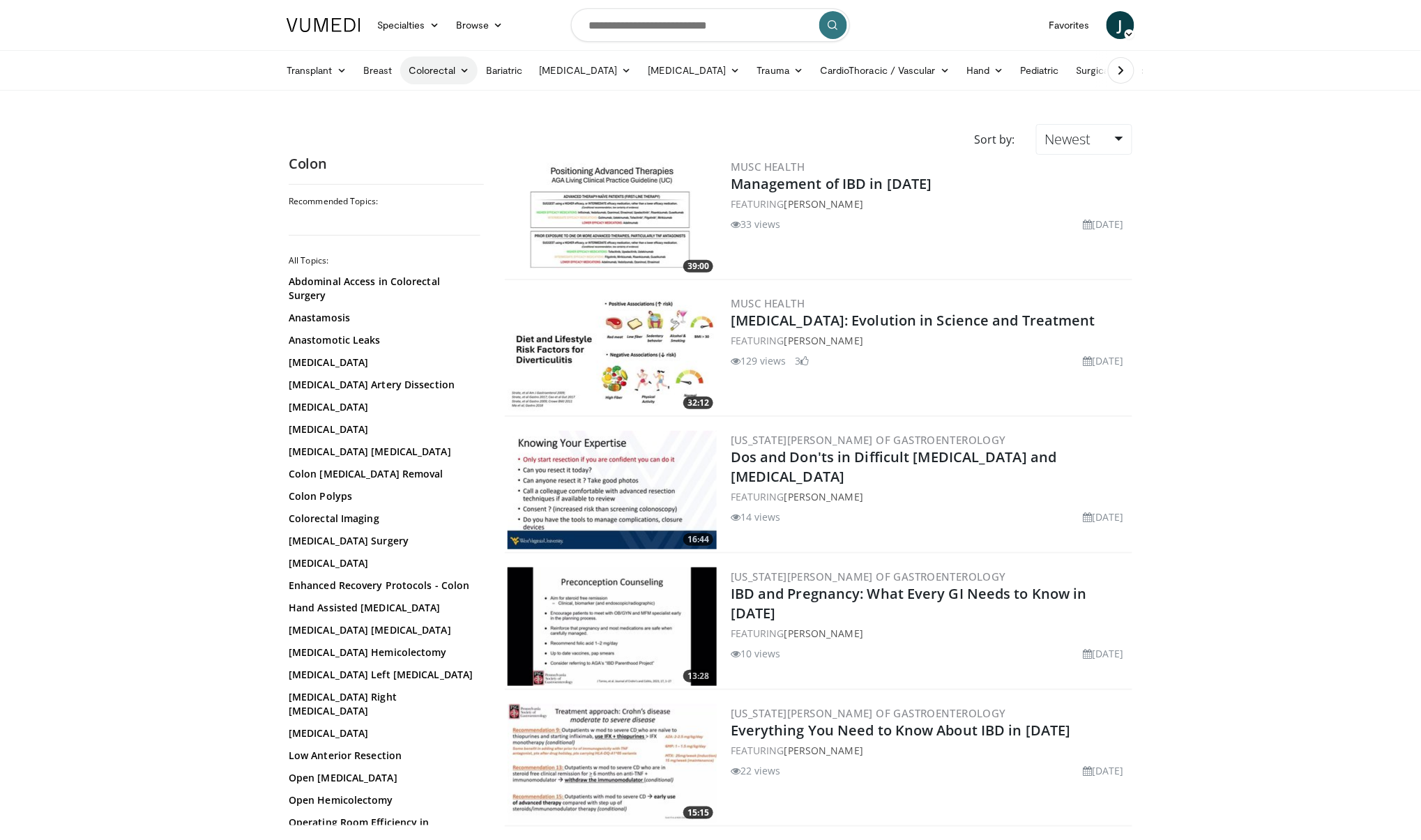
click at [445, 71] on link "Colorectal" at bounding box center [439, 70] width 77 height 28
click at [444, 108] on link "Anal and Rectal" at bounding box center [484, 103] width 166 height 23
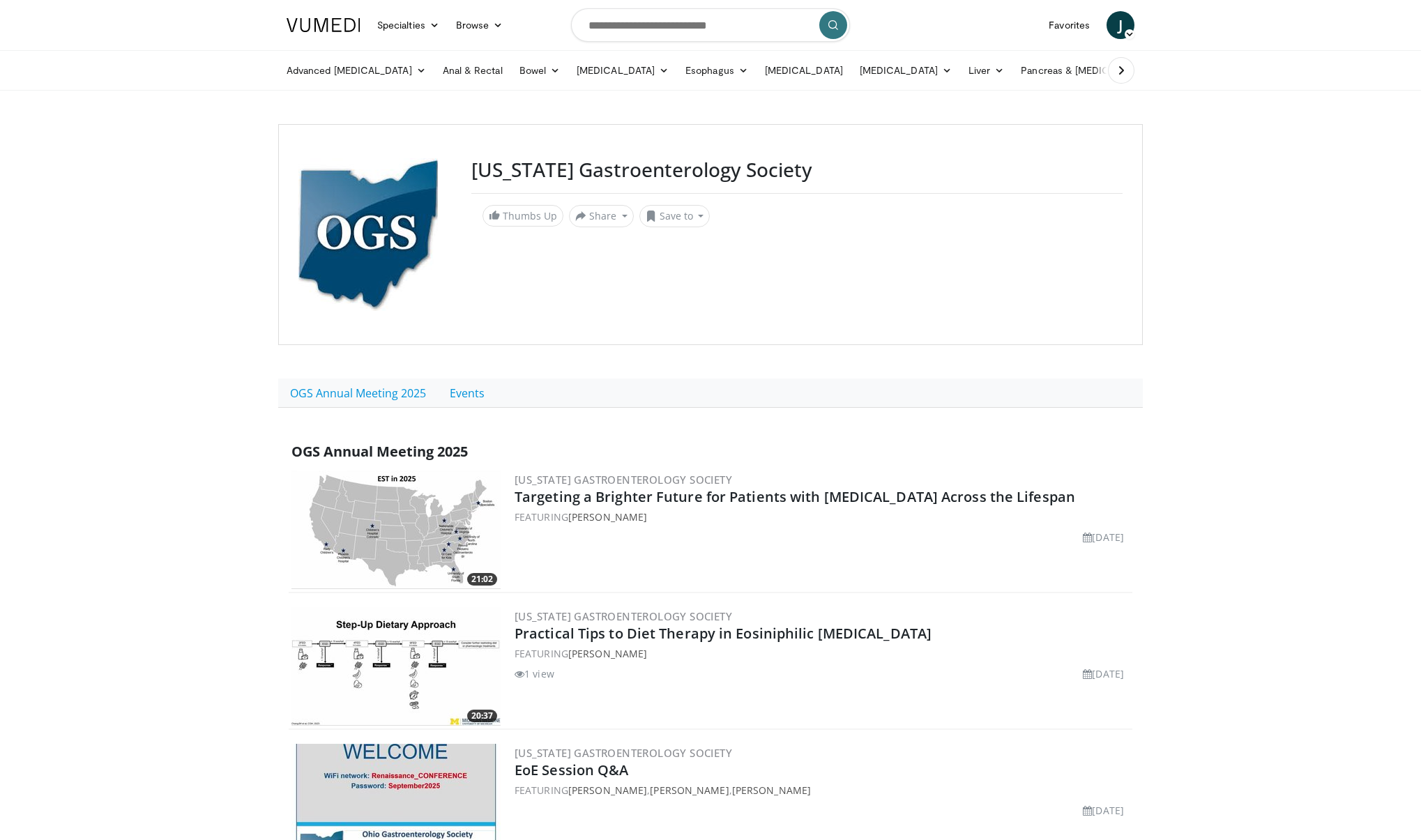
scroll to position [1269, 0]
